Goal: Transaction & Acquisition: Purchase product/service

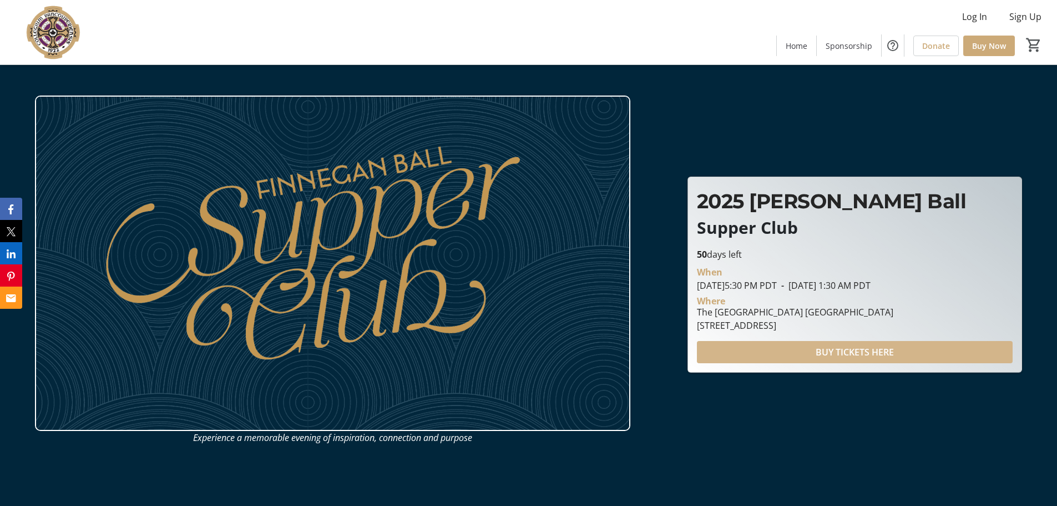
click at [887, 346] on span "BUY TICKETS HERE" at bounding box center [855, 351] width 78 height 13
